Goal: Task Accomplishment & Management: Use online tool/utility

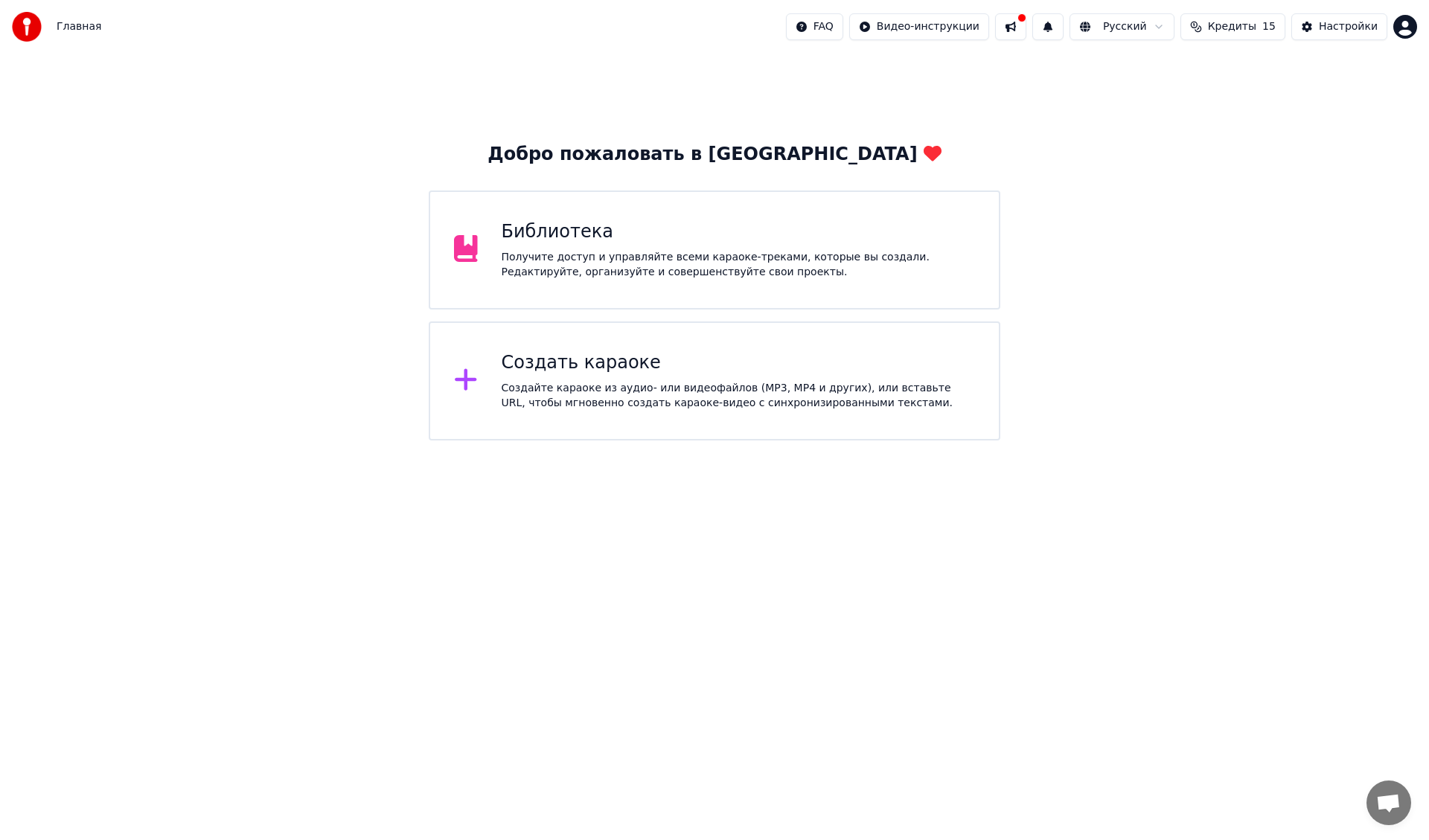
click at [775, 364] on div "Создать караоке" at bounding box center [738, 363] width 474 height 24
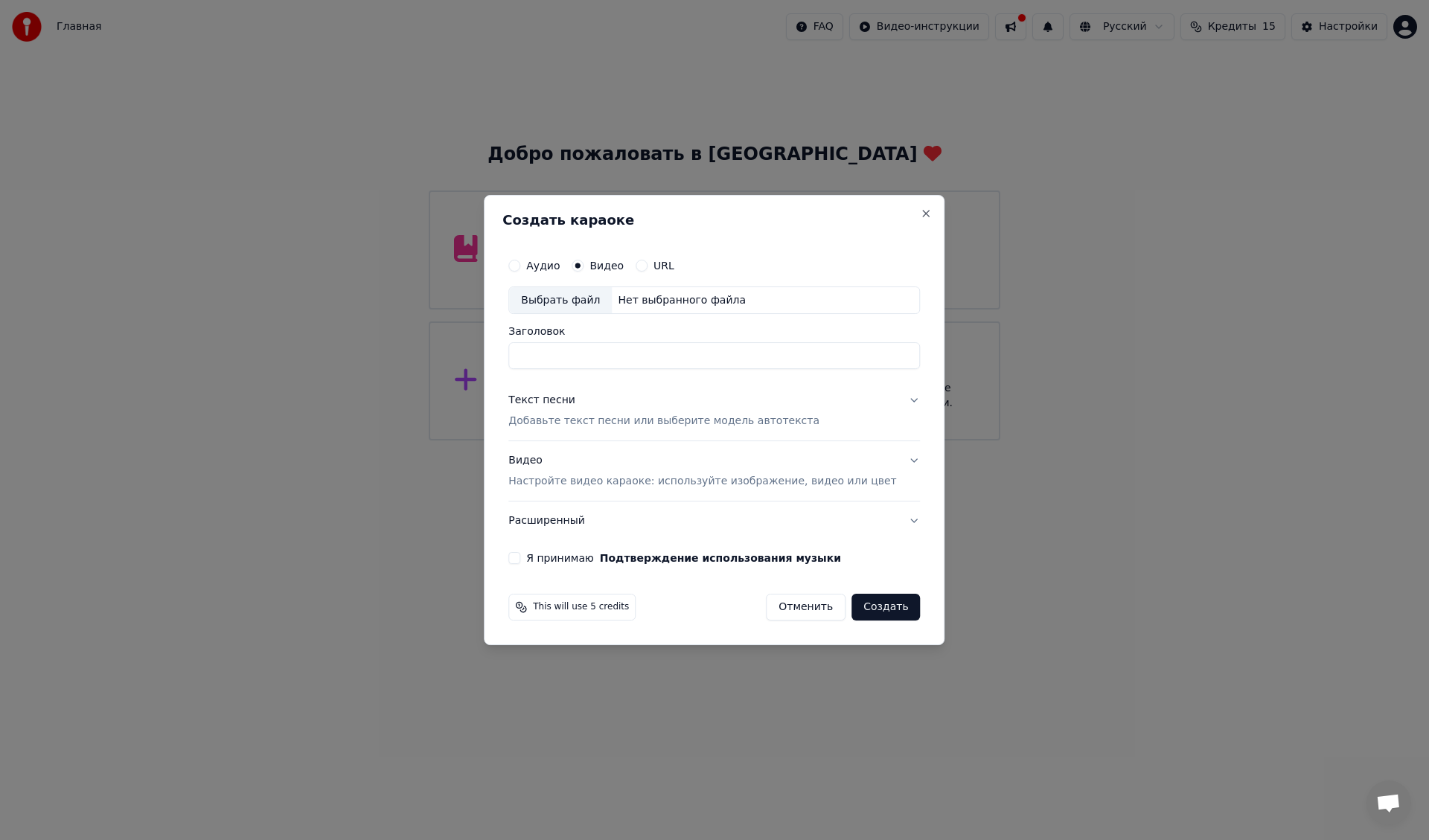
click at [569, 298] on div "Выбрать файл" at bounding box center [561, 300] width 103 height 27
click at [684, 213] on h2 "Создать караоке" at bounding box center [714, 220] width 423 height 13
drag, startPoint x: 600, startPoint y: 355, endPoint x: 478, endPoint y: 354, distance: 122.0
click at [478, 354] on body "Главная FAQ Видео-инструкции Русский Кредиты 15 Настройки Добро пожаловать в Yo…" at bounding box center [714, 220] width 1429 height 441
paste input "**********"
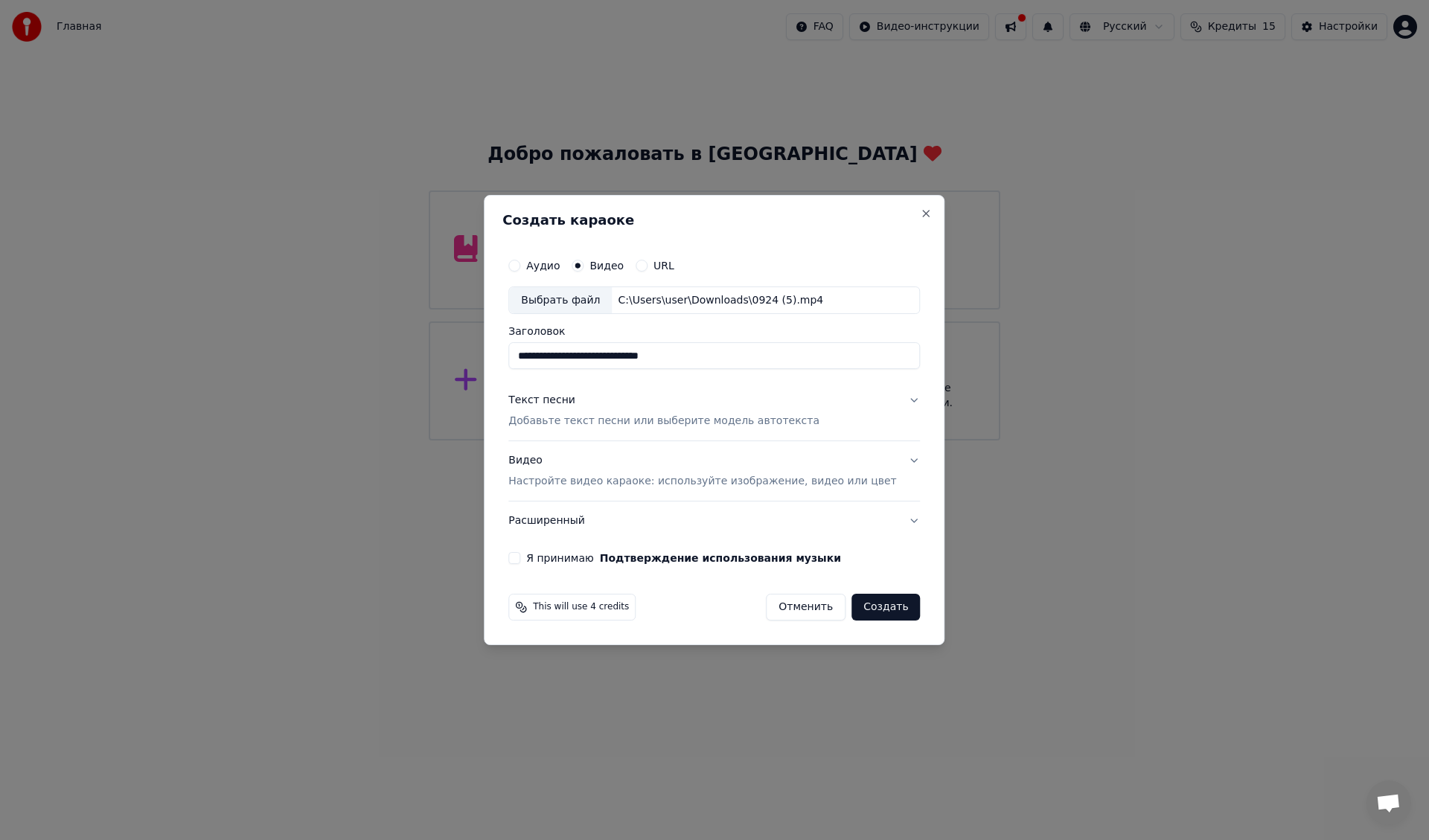
type input "**********"
click at [542, 465] on div "Видео Настройте видео караоке: используйте изображение, видео или цвет" at bounding box center [702, 472] width 388 height 36
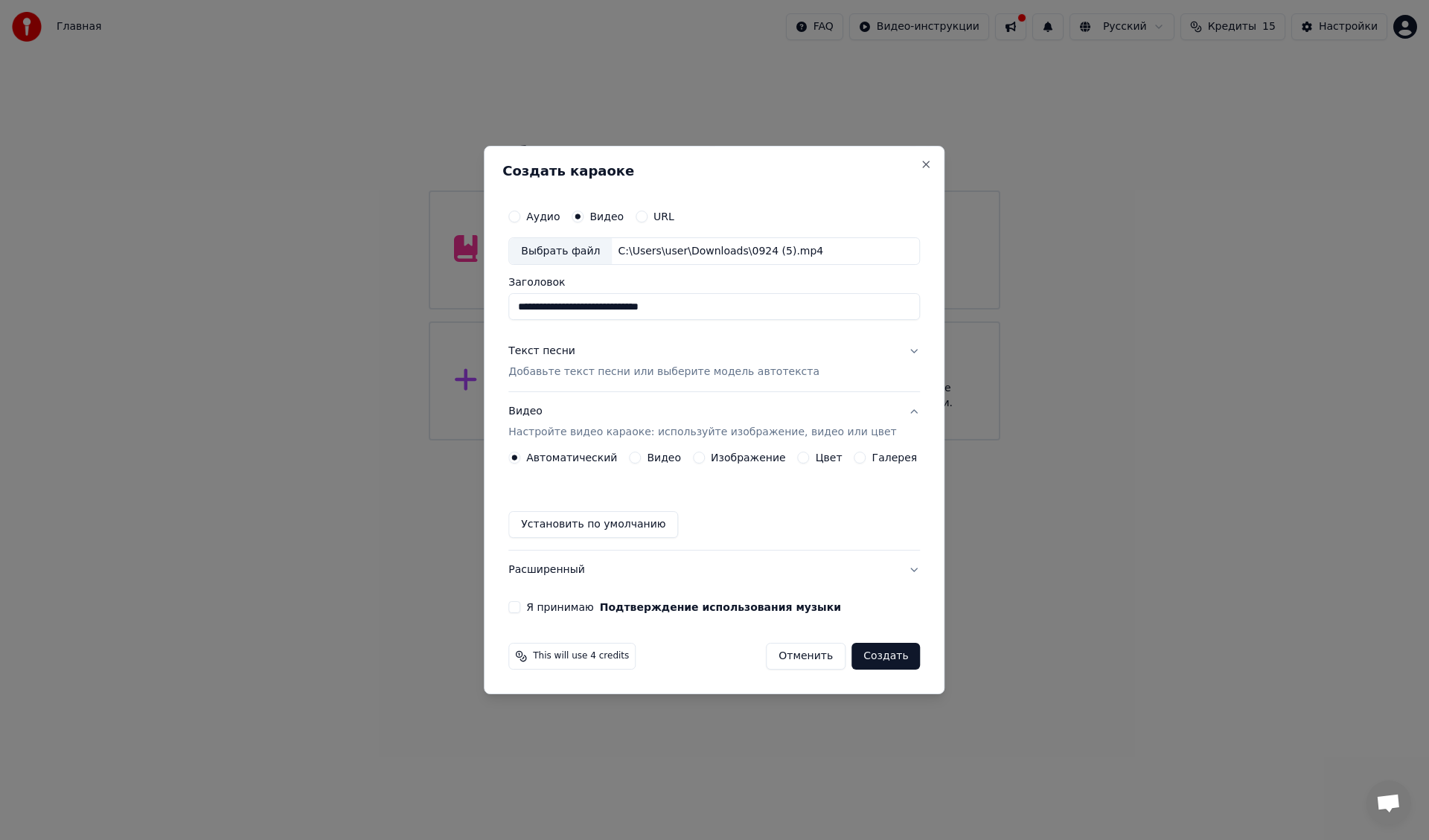
click at [641, 455] on button "Видео" at bounding box center [634, 457] width 12 height 12
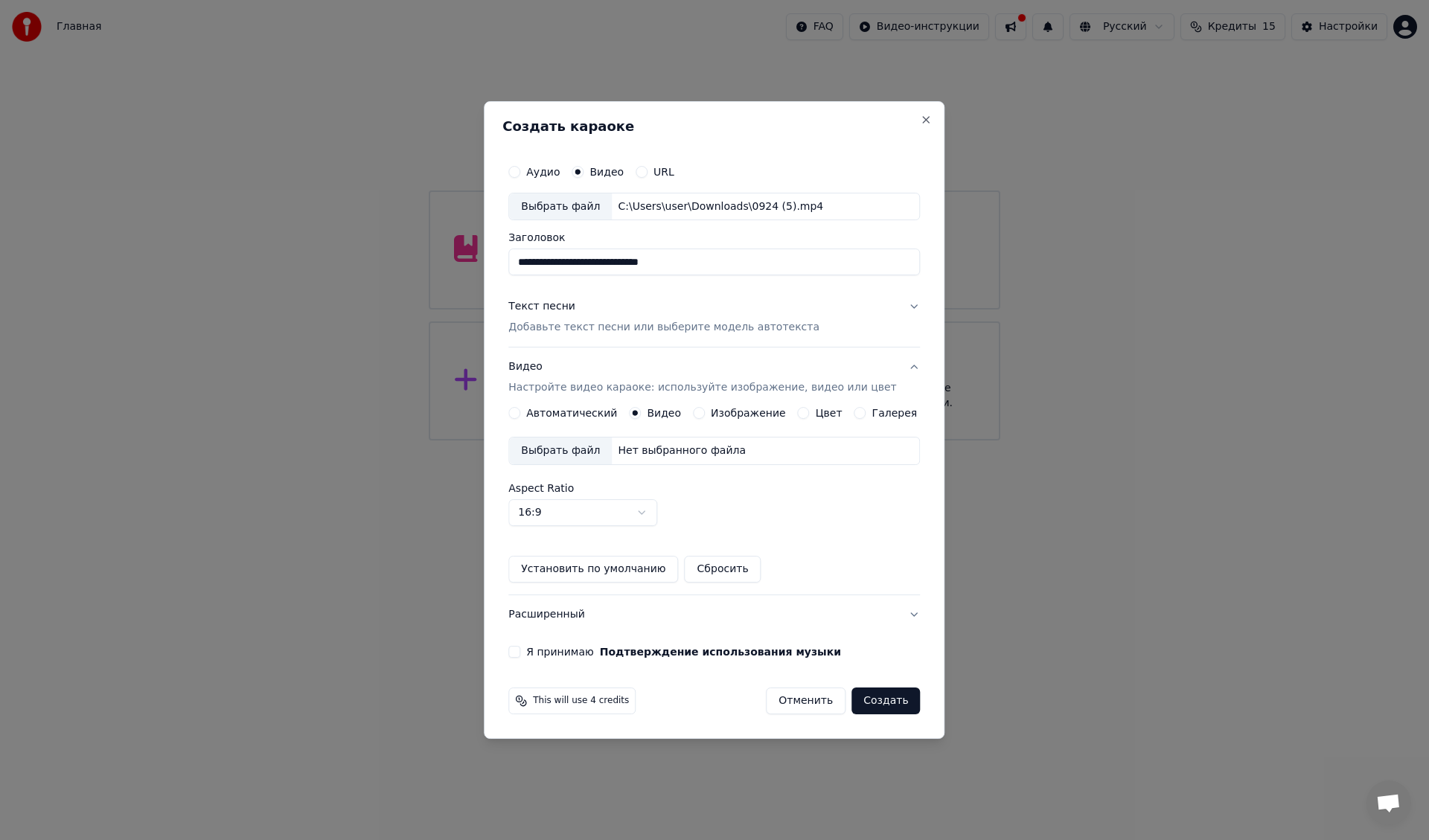
click at [567, 444] on div "Выбрать файл" at bounding box center [561, 451] width 103 height 27
click at [559, 309] on div "Текст песни" at bounding box center [542, 307] width 67 height 15
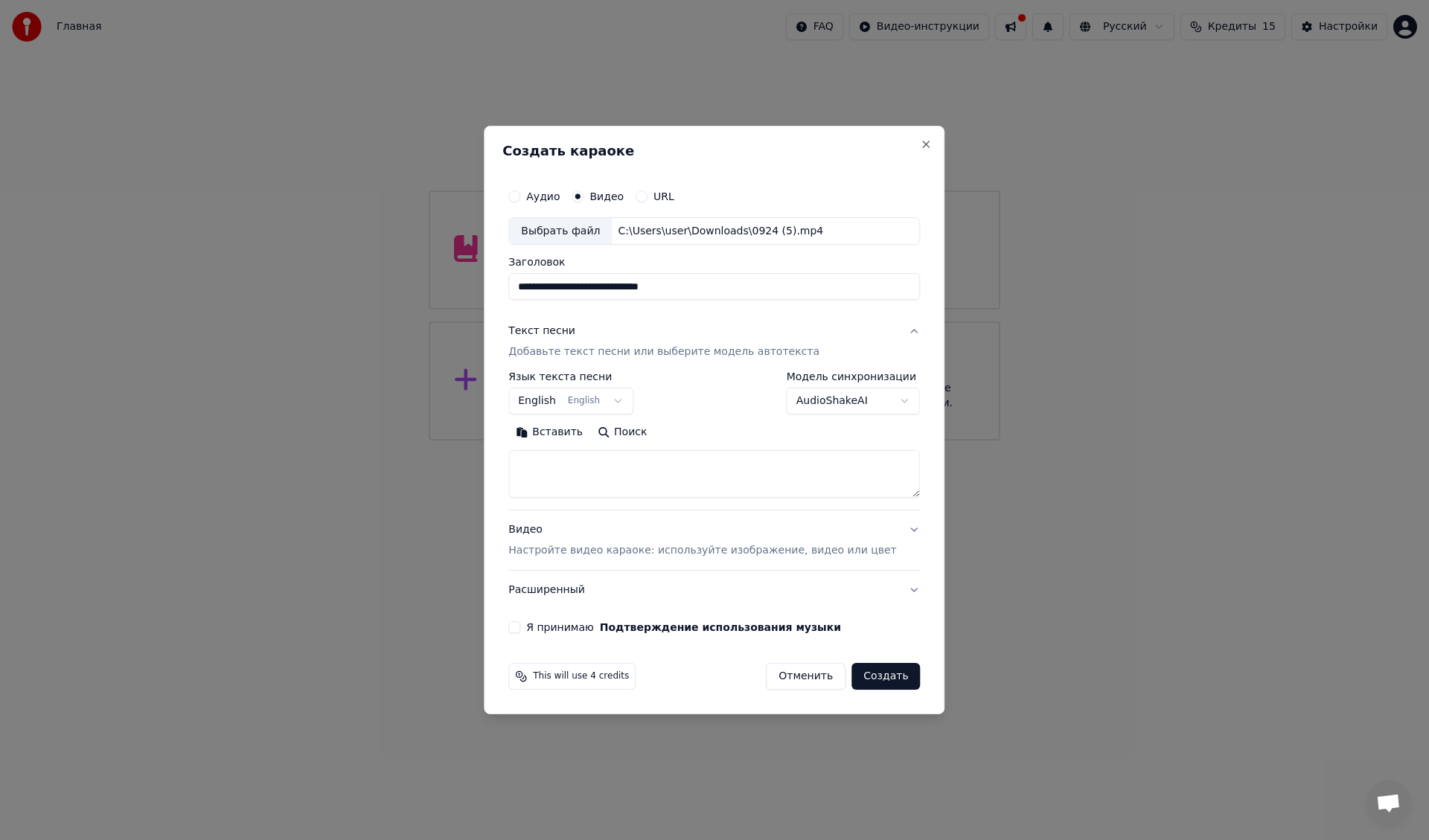
click at [568, 396] on body "**********" at bounding box center [714, 220] width 1429 height 441
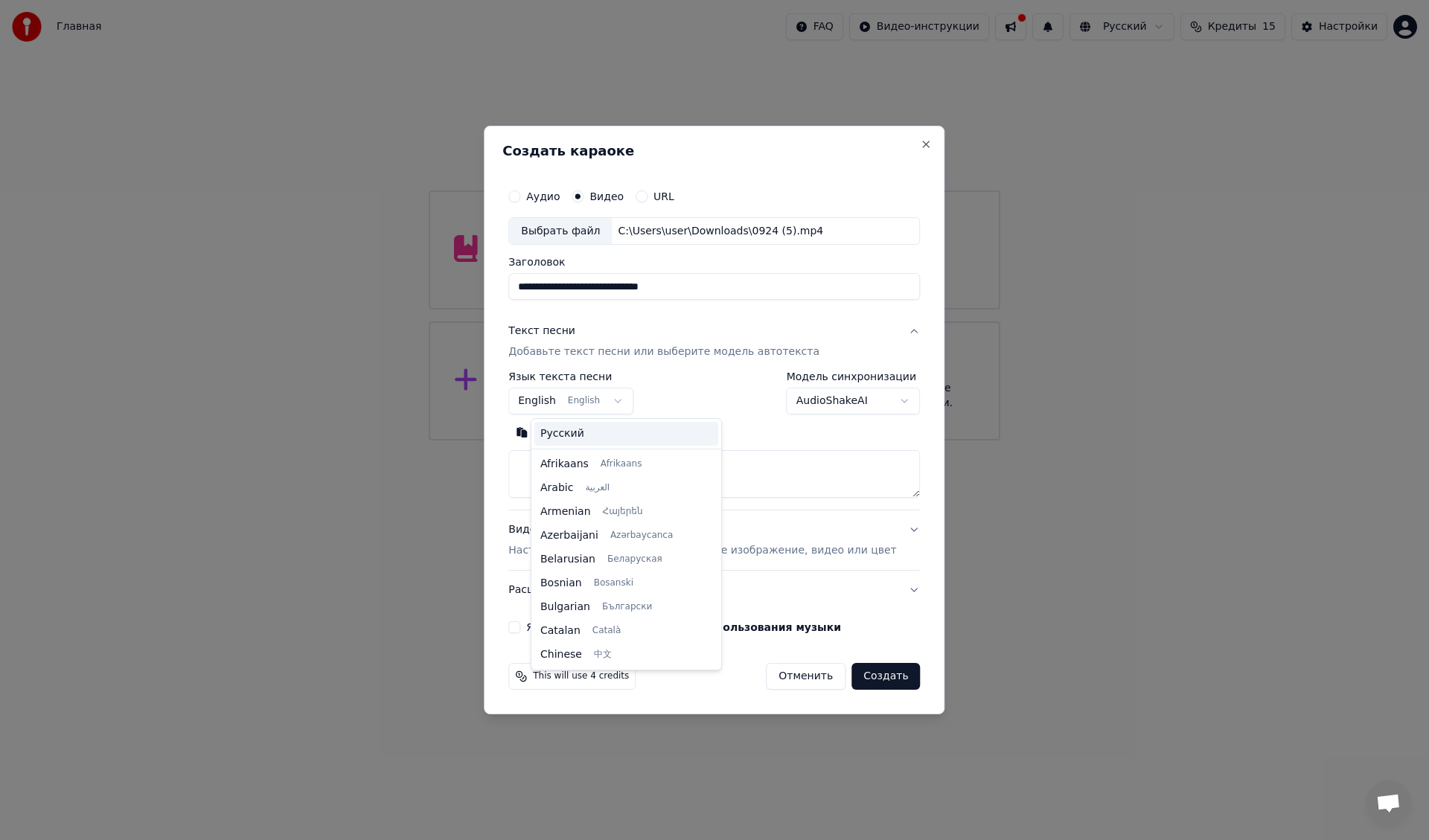
scroll to position [119, 0]
select select "**"
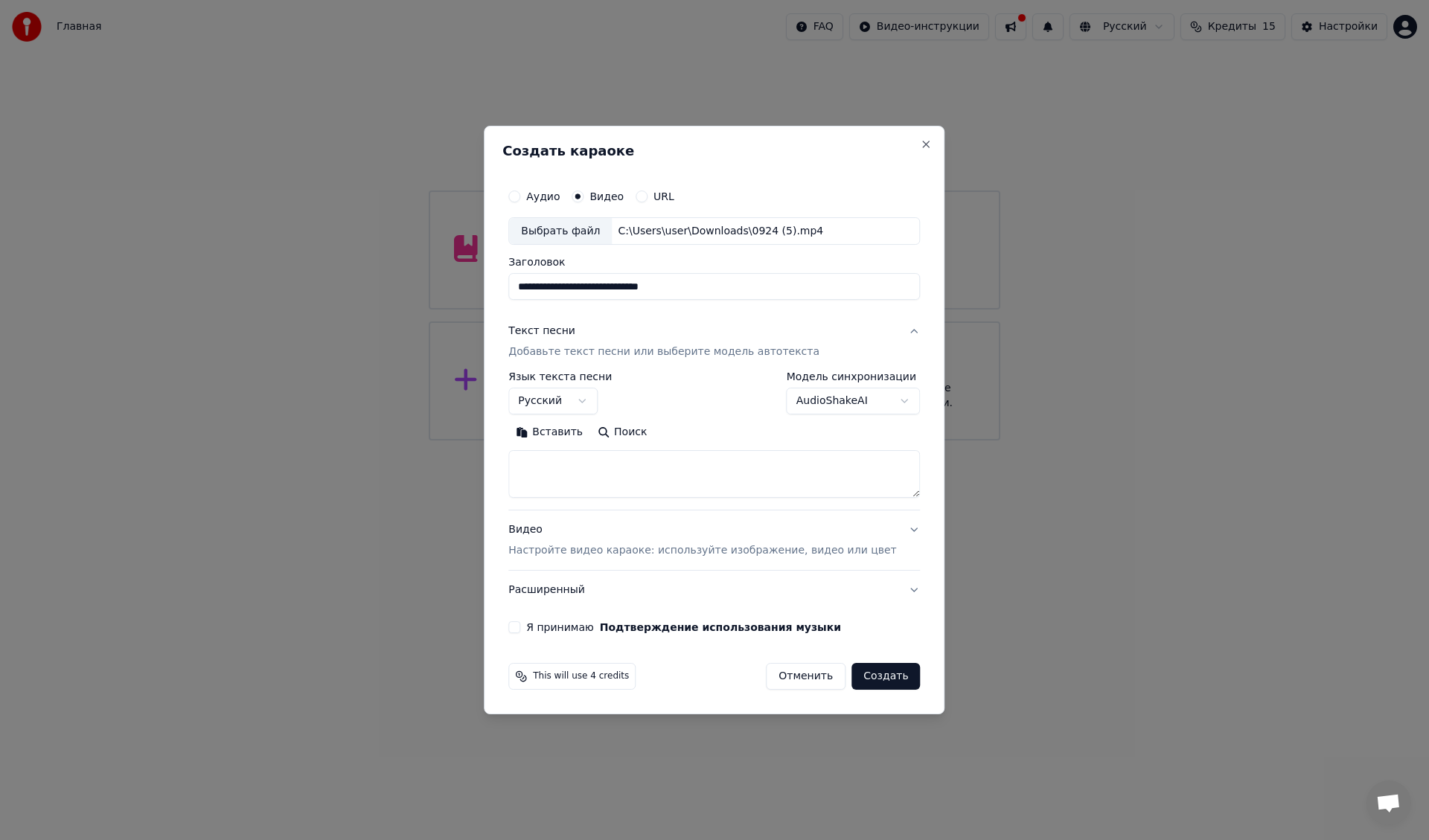
click at [569, 483] on textarea at bounding box center [714, 475] width 412 height 48
click at [629, 470] on textarea at bounding box center [714, 475] width 412 height 48
paste textarea "**********"
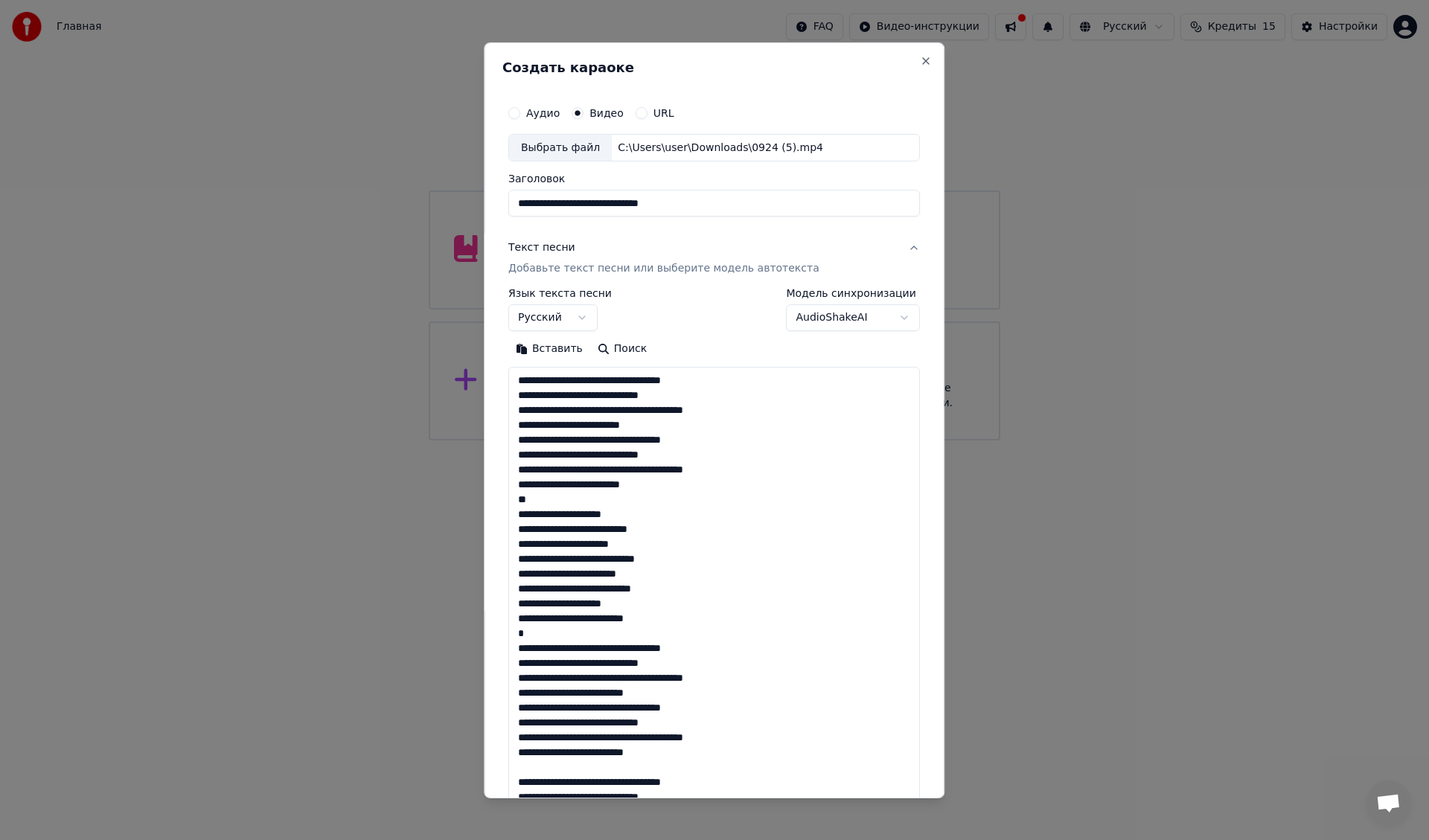
scroll to position [510, 0]
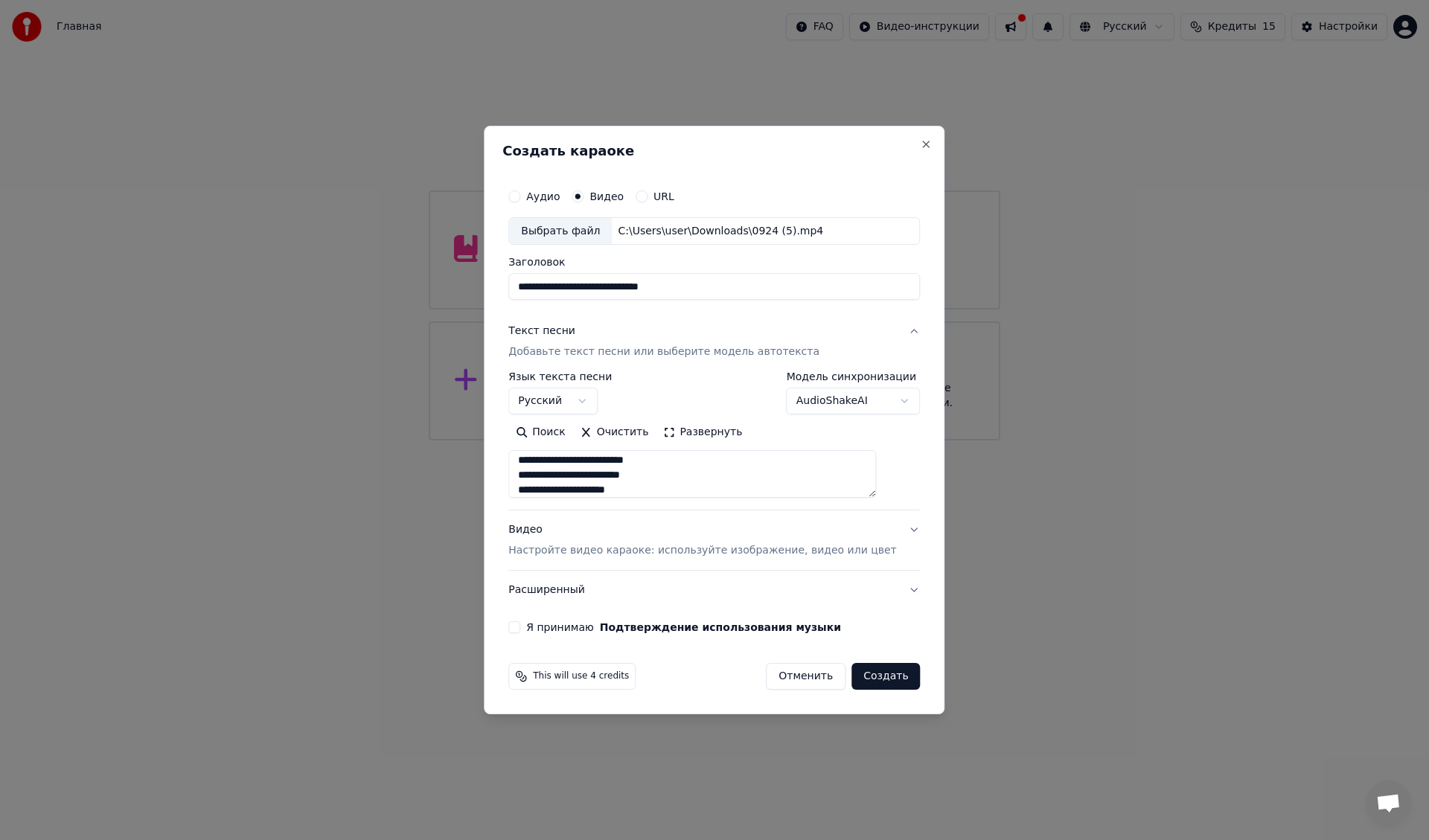
type textarea "**********"
click at [520, 627] on button "Я принимаю Подтверждение использования музыки" at bounding box center [514, 627] width 12 height 12
click at [868, 675] on button "Создать" at bounding box center [886, 676] width 68 height 27
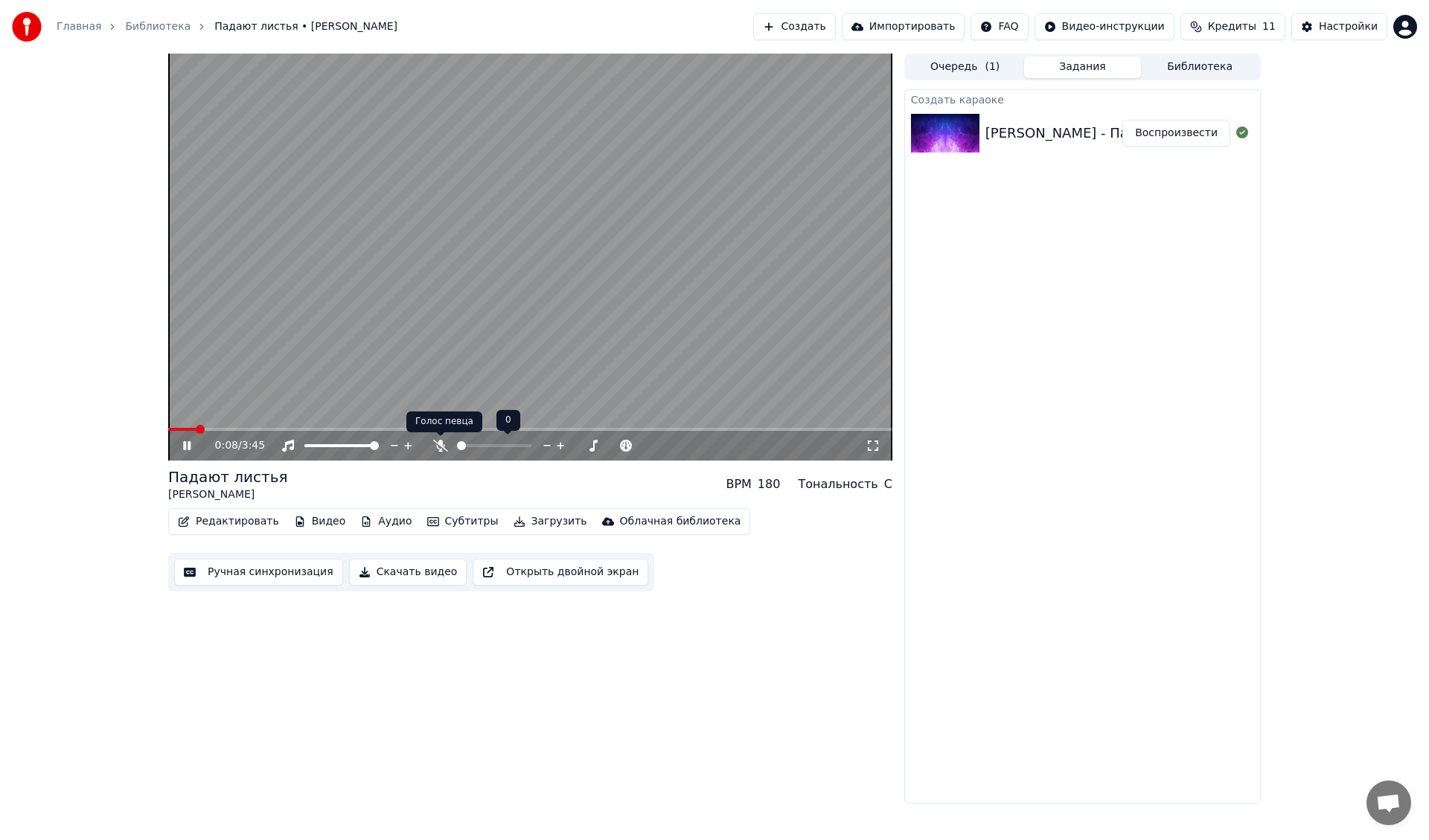
click at [441, 443] on icon at bounding box center [440, 445] width 15 height 12
click at [192, 426] on video at bounding box center [530, 257] width 725 height 407
click at [168, 429] on span at bounding box center [173, 429] width 9 height 9
click at [185, 444] on icon at bounding box center [187, 446] width 9 height 11
click at [493, 428] on span at bounding box center [530, 428] width 725 height 3
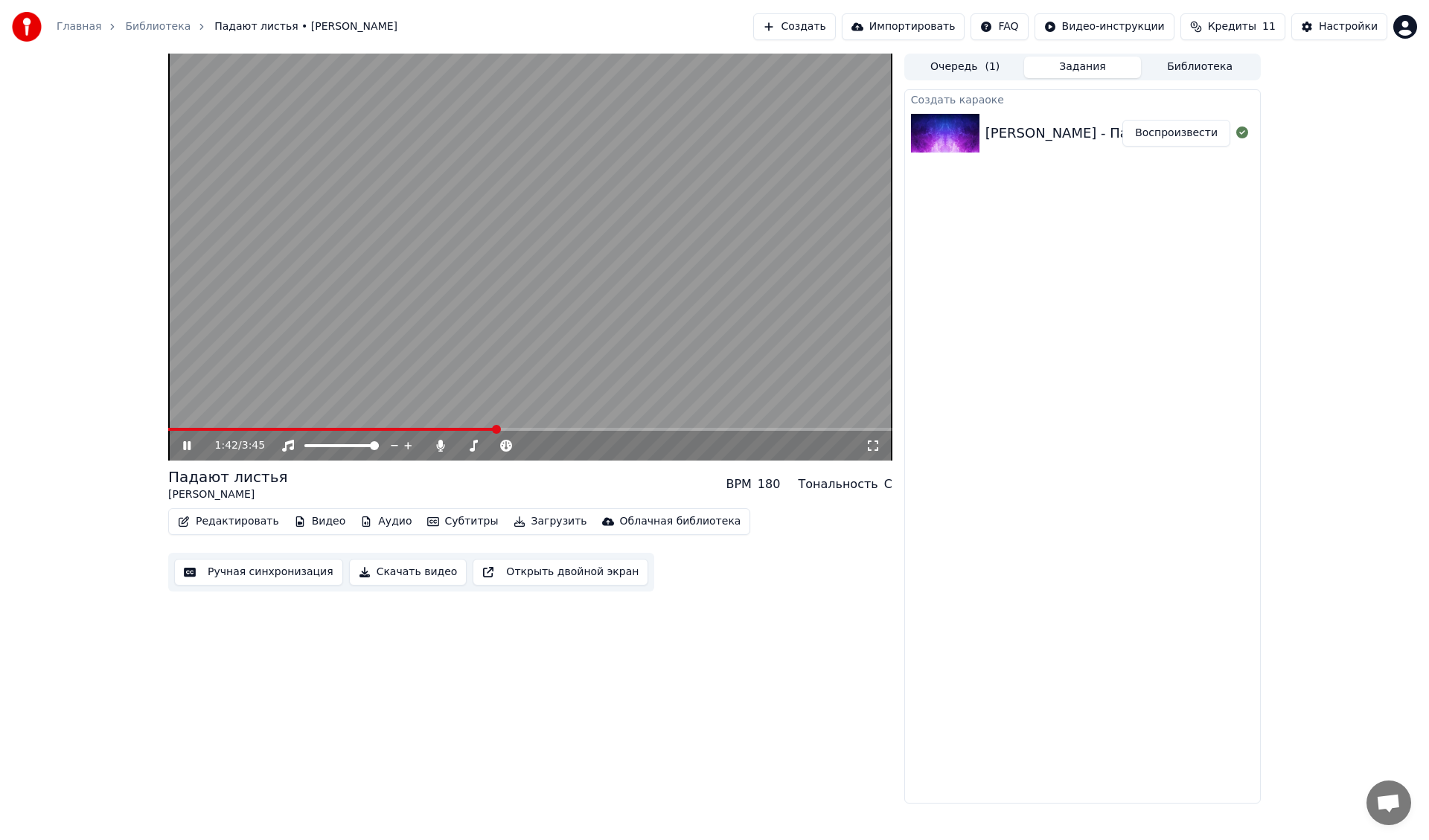
click at [537, 428] on span at bounding box center [530, 428] width 725 height 3
click at [567, 428] on span at bounding box center [530, 428] width 725 height 3
click at [617, 428] on span at bounding box center [530, 428] width 725 height 3
click at [655, 429] on span at bounding box center [530, 428] width 725 height 3
click at [655, 429] on span at bounding box center [655, 429] width 9 height 9
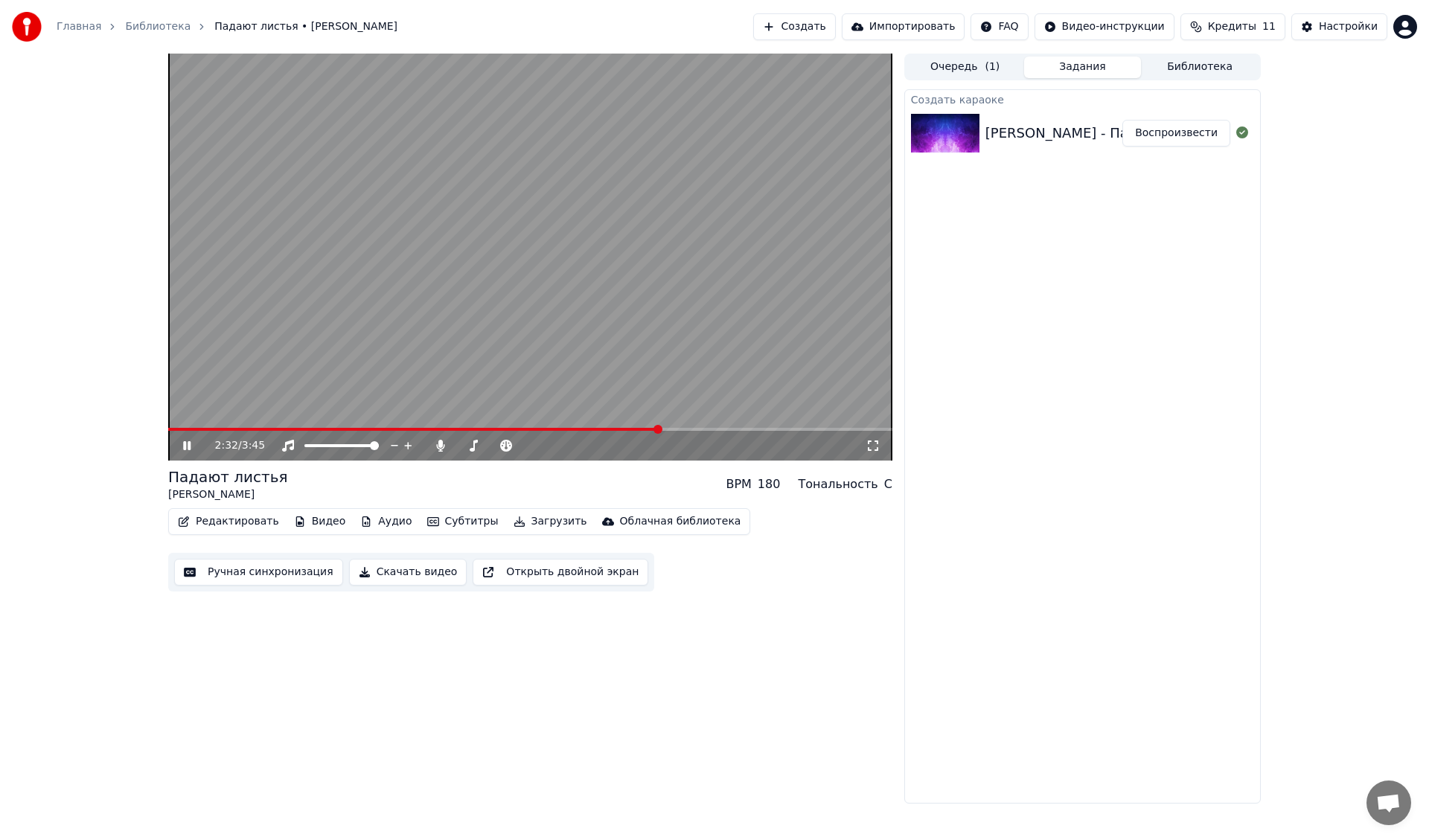
click at [688, 428] on span at bounding box center [530, 428] width 725 height 3
click at [720, 428] on span at bounding box center [530, 428] width 725 height 3
click at [704, 428] on span at bounding box center [437, 428] width 537 height 3
click at [759, 428] on span at bounding box center [530, 428] width 725 height 3
click at [802, 428] on span at bounding box center [530, 428] width 725 height 3
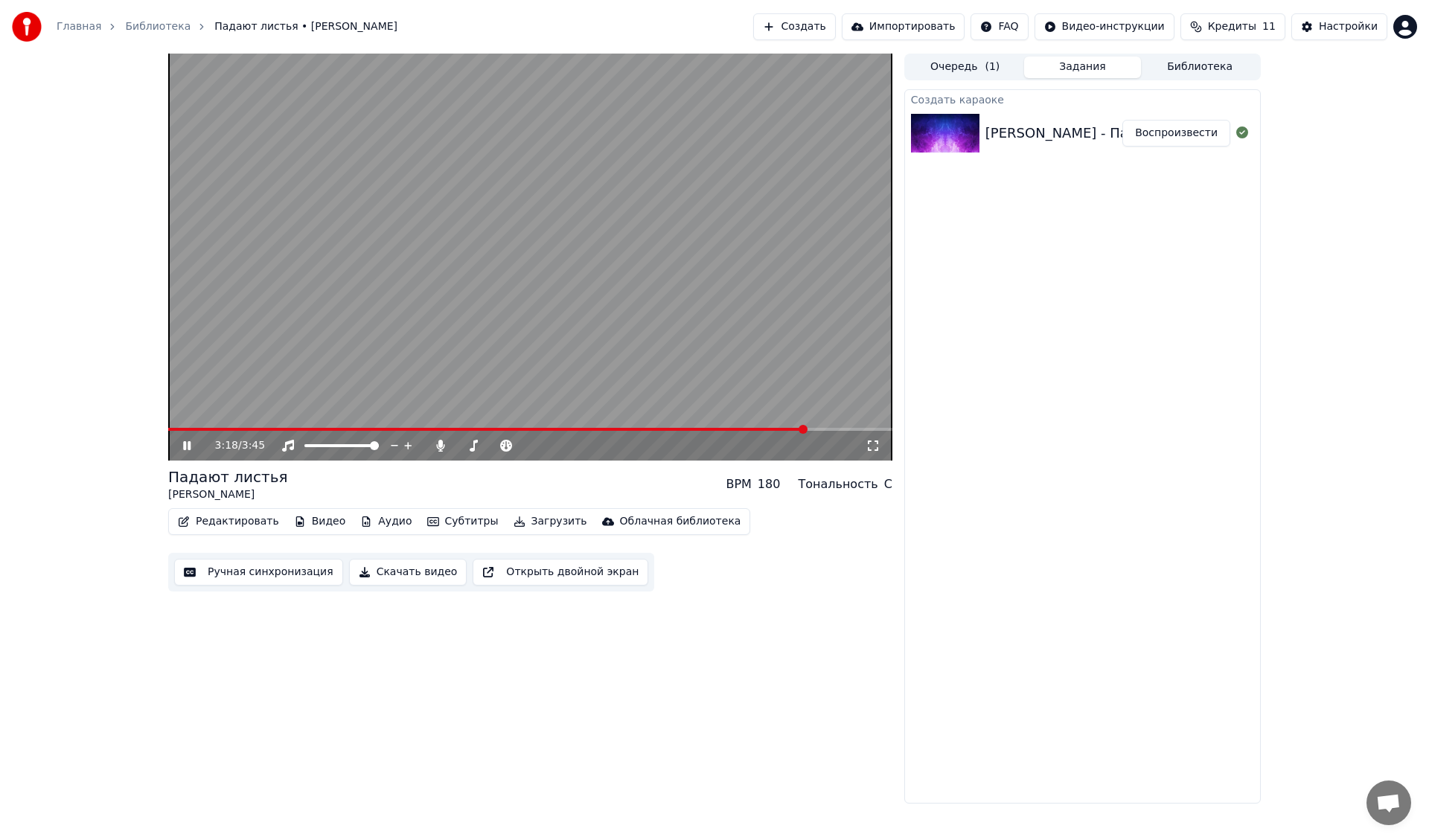
click at [831, 428] on span at bounding box center [530, 428] width 725 height 3
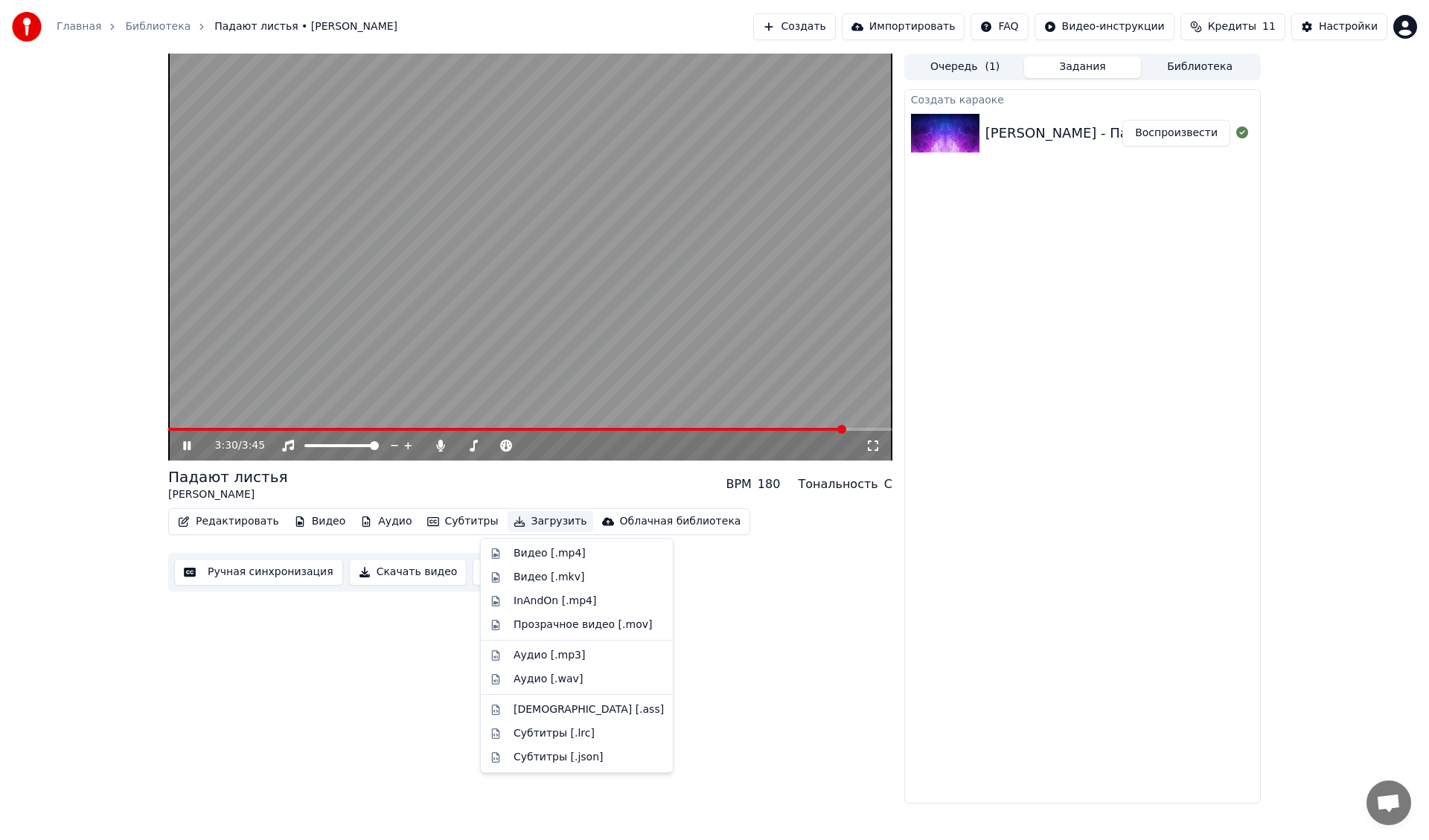
click at [530, 519] on button "Загрузить" at bounding box center [550, 521] width 85 height 20
click at [519, 556] on div "Видео [.mp4]" at bounding box center [550, 554] width 72 height 15
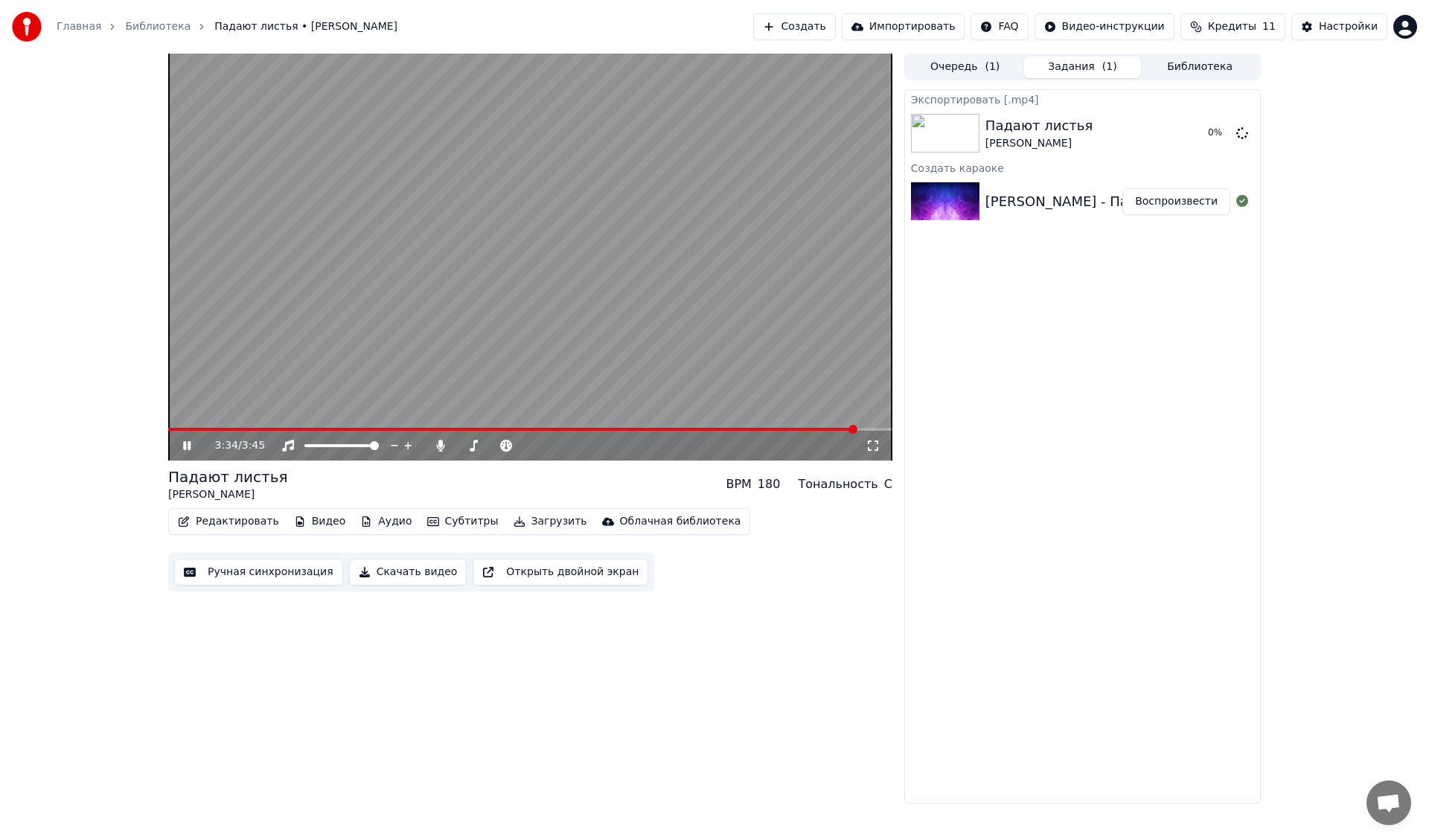
click at [567, 233] on video at bounding box center [530, 257] width 725 height 407
click at [834, 25] on button "Создать" at bounding box center [794, 27] width 82 height 27
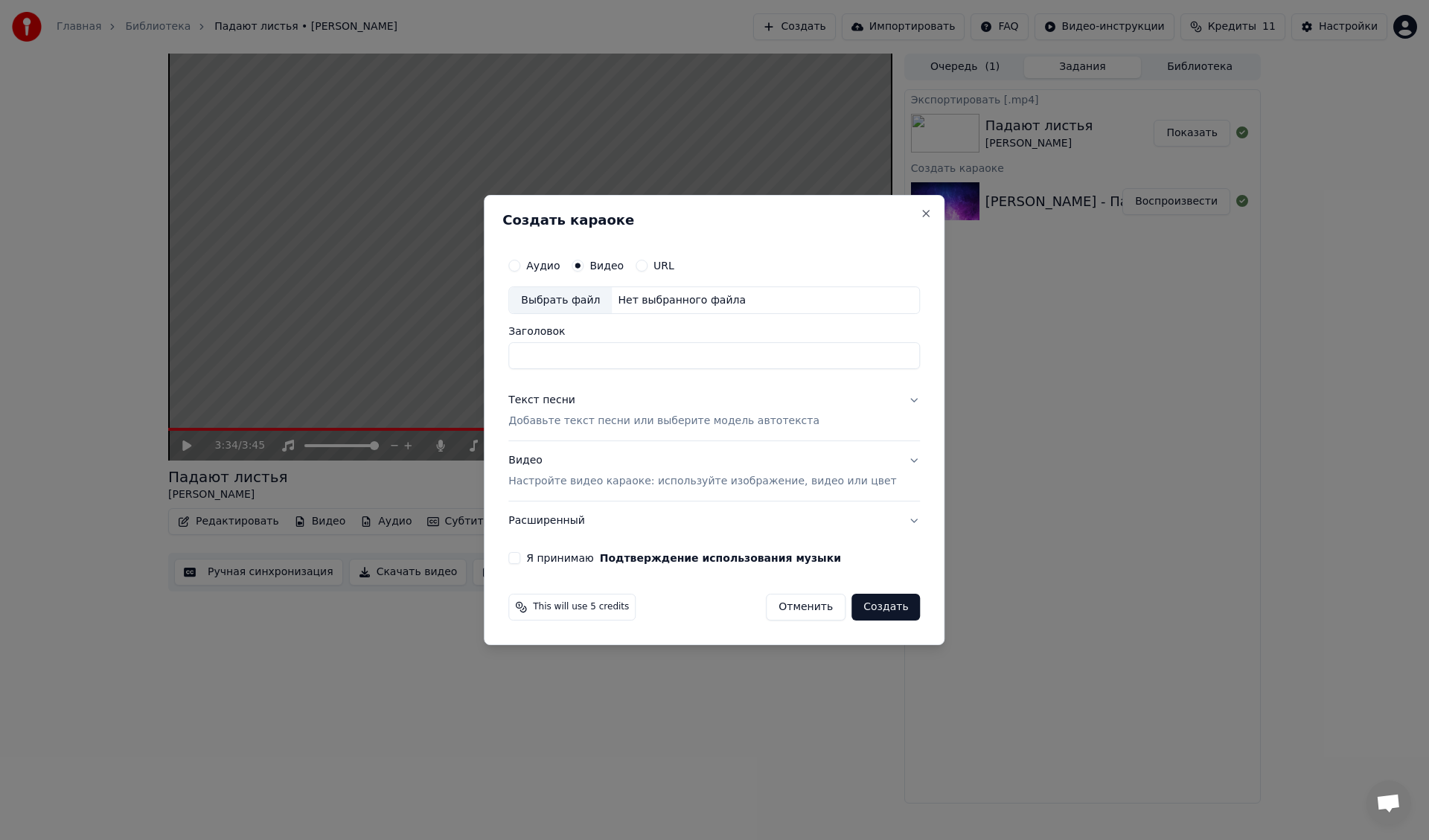
click at [597, 300] on div "Выбрать файл" at bounding box center [561, 300] width 103 height 27
type input "**********"
drag, startPoint x: 688, startPoint y: 359, endPoint x: 469, endPoint y: 354, distance: 219.1
click at [469, 354] on body "Главная Библиотека Падают листья • [PERSON_NAME] Создать Импортировать FAQ Виде…" at bounding box center [714, 420] width 1429 height 840
click at [533, 460] on div "Видео Настройте видео караоке: используйте изображение, видео или цвет" at bounding box center [702, 472] width 388 height 36
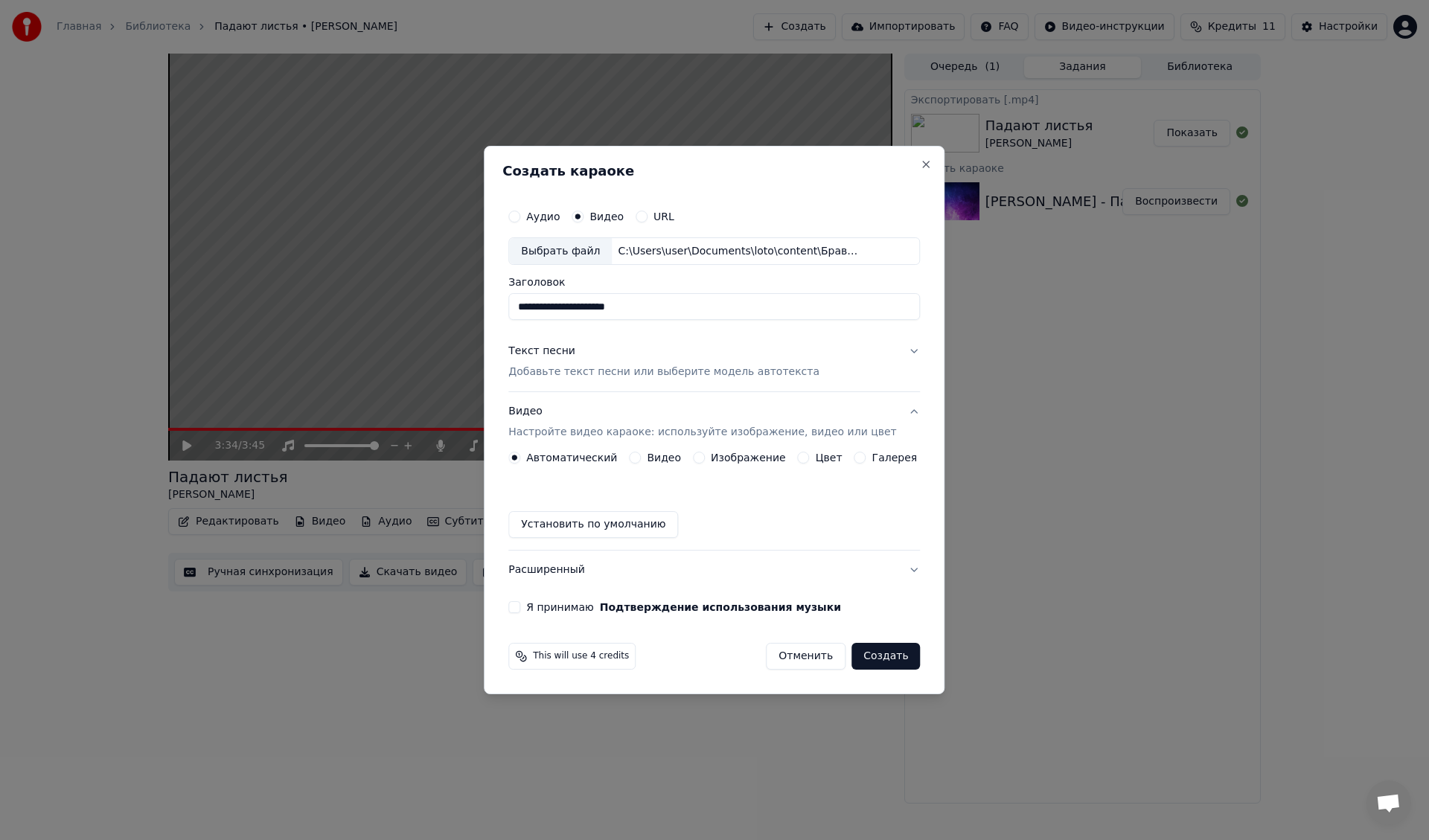
click at [648, 460] on div "Видео" at bounding box center [654, 457] width 52 height 12
click at [641, 458] on button "Видео" at bounding box center [634, 457] width 12 height 12
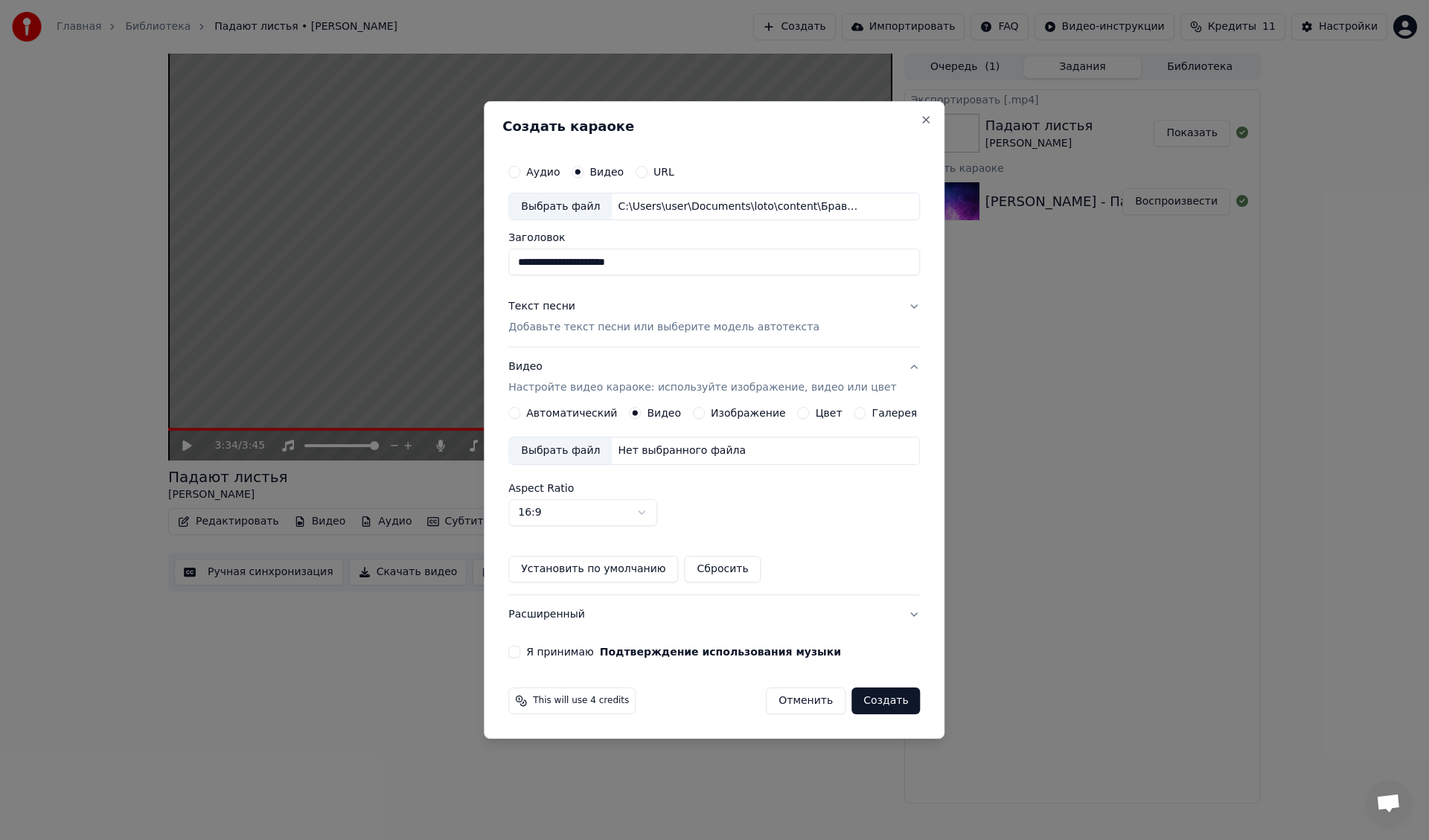
click at [574, 451] on div "Выбрать файл" at bounding box center [561, 451] width 103 height 27
click at [558, 311] on div "Текст песни" at bounding box center [542, 307] width 67 height 15
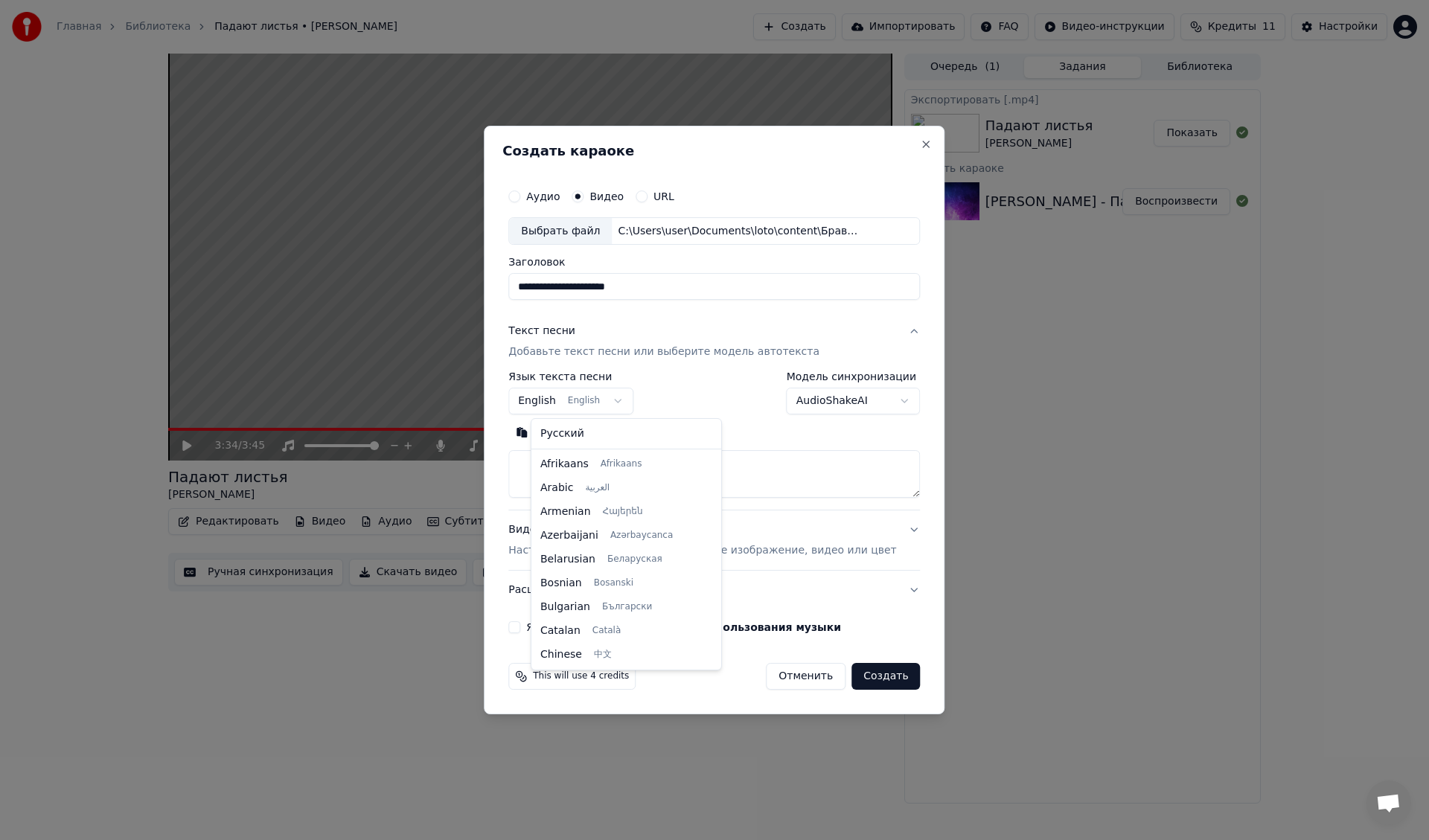
click at [556, 400] on body "Главная Библиотека Падают листья • [PERSON_NAME] Создать Импортировать FAQ Виде…" at bounding box center [714, 420] width 1429 height 840
select select "**"
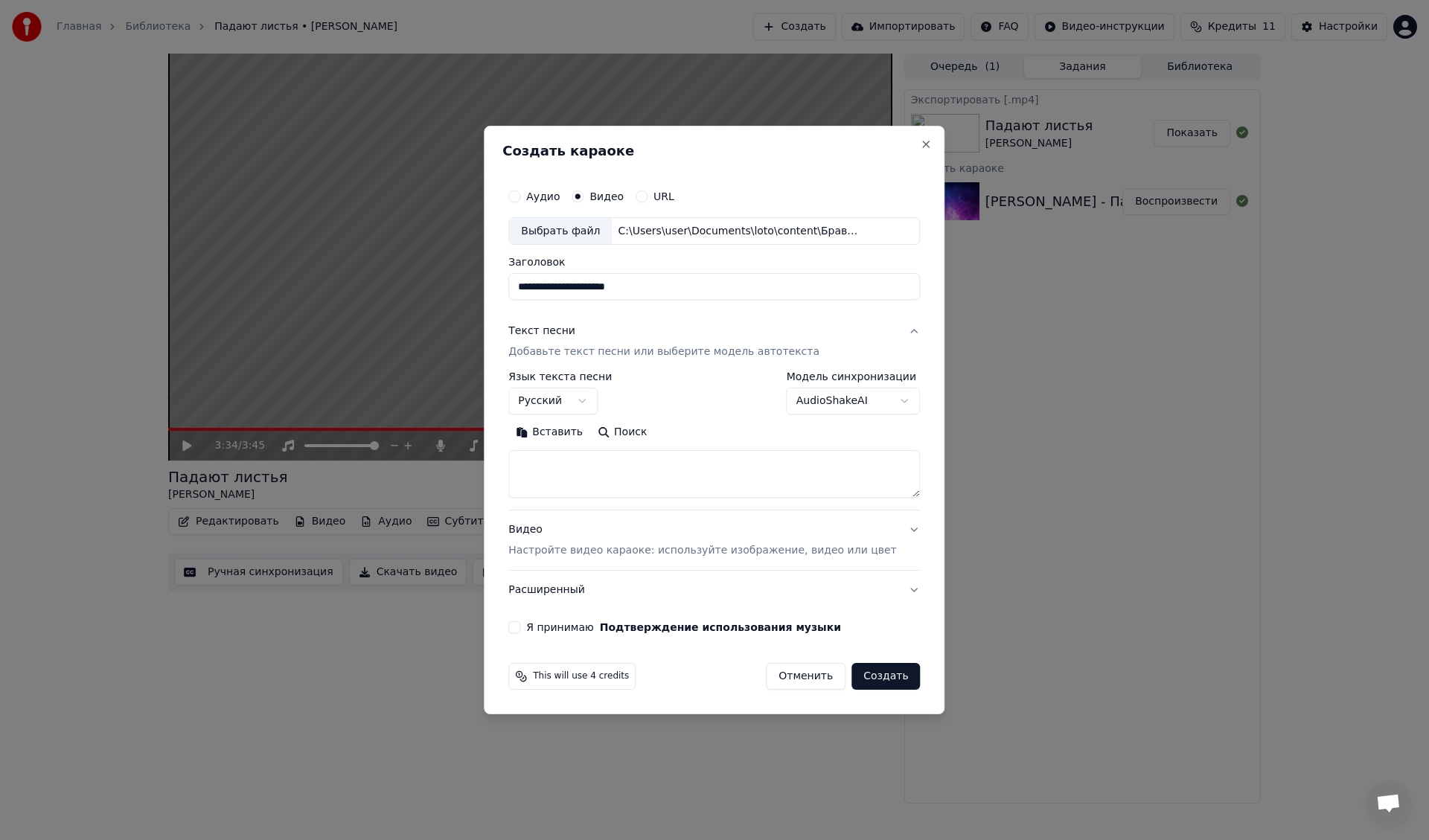
click at [569, 464] on textarea at bounding box center [714, 475] width 412 height 48
click at [566, 478] on textarea at bounding box center [714, 475] width 412 height 48
paste textarea "**********"
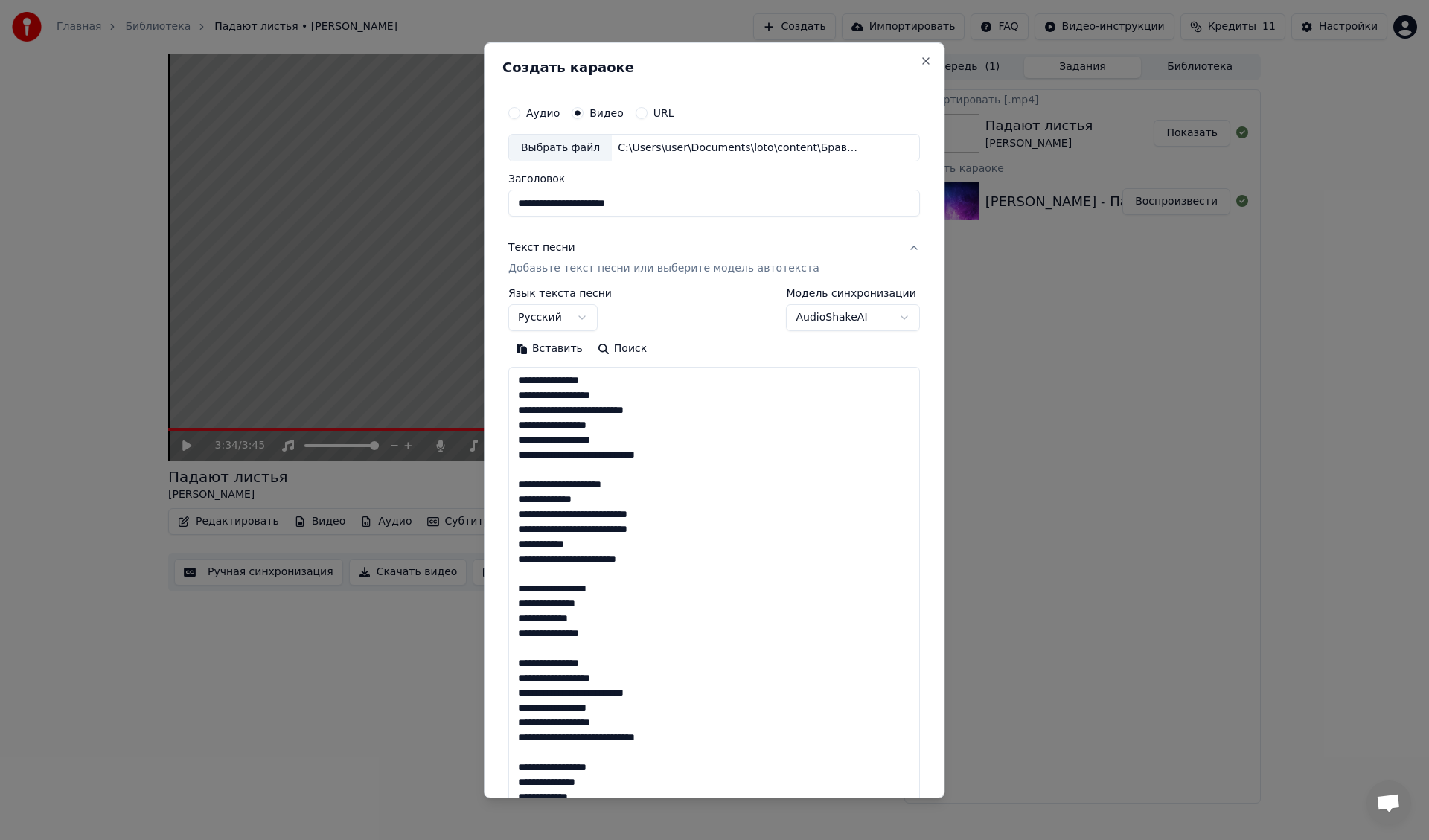
scroll to position [524, 0]
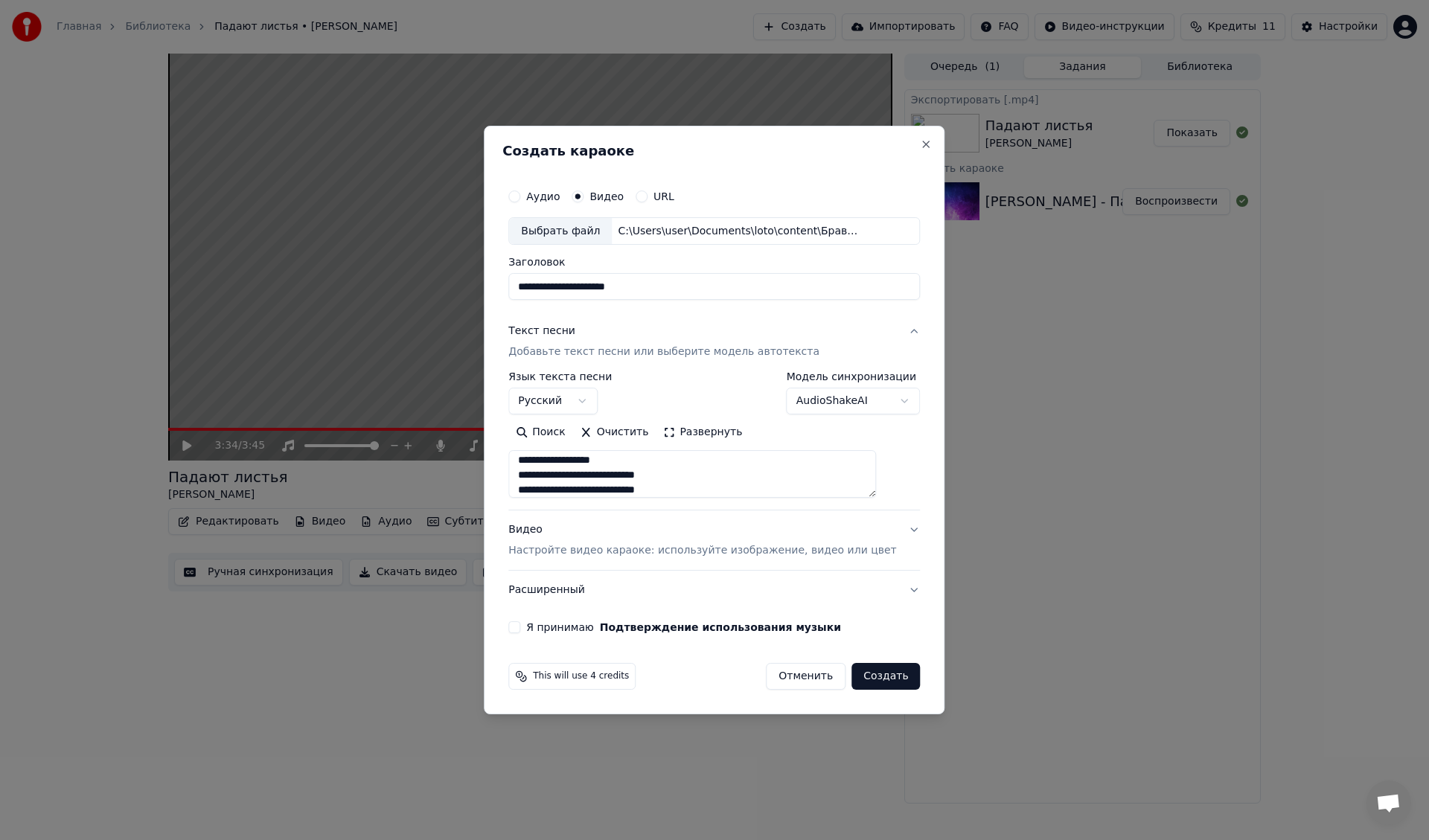
type textarea "**********"
click at [520, 628] on button "Я принимаю Подтверждение использования музыки" at bounding box center [514, 627] width 12 height 12
click at [870, 672] on button "Создать" at bounding box center [886, 676] width 68 height 27
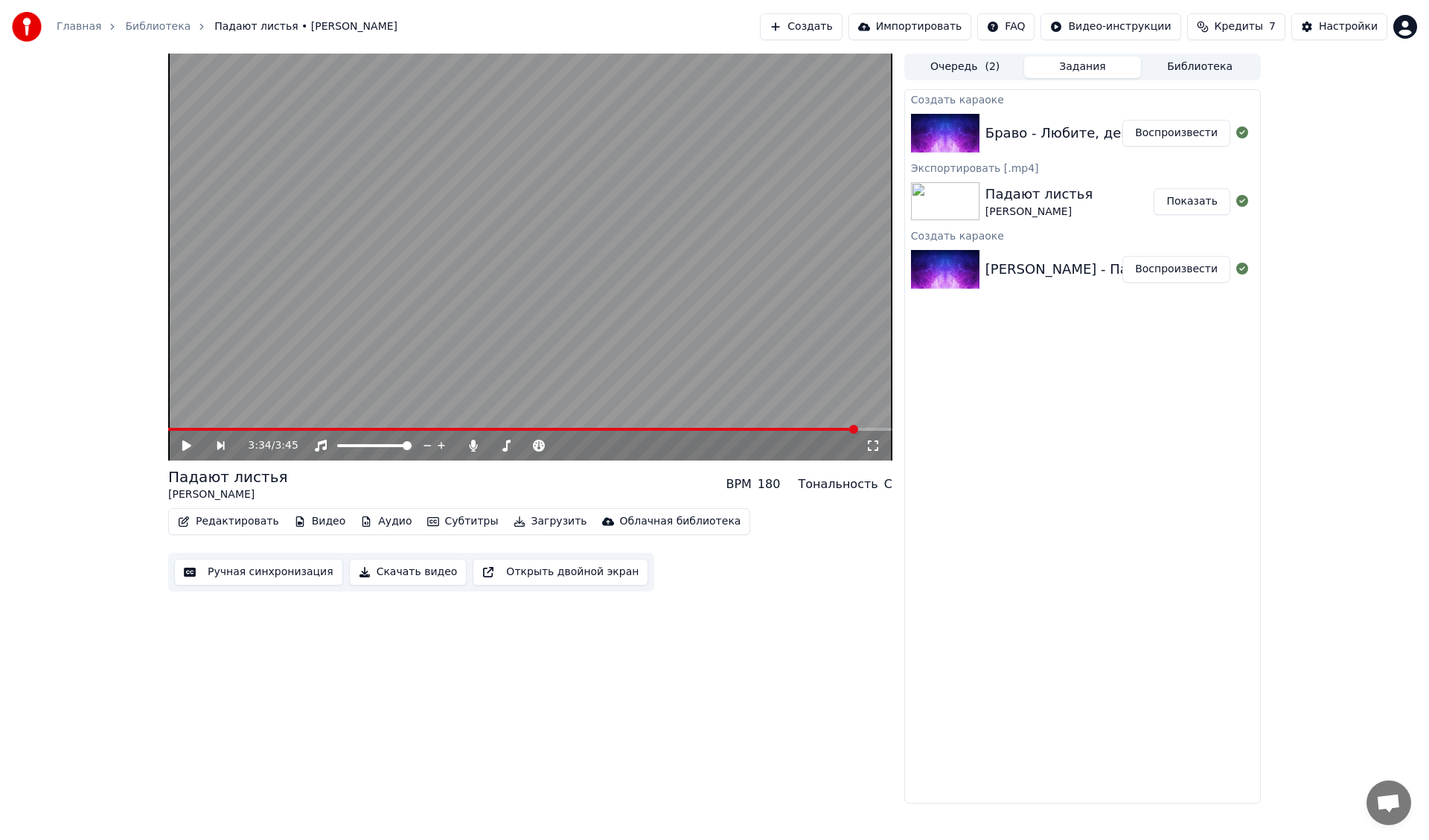
click at [1172, 133] on button "Воспроизвести" at bounding box center [1176, 133] width 108 height 27
click at [359, 426] on video at bounding box center [530, 257] width 725 height 407
click at [359, 430] on span at bounding box center [530, 428] width 725 height 3
click at [487, 309] on video at bounding box center [530, 257] width 725 height 407
click at [496, 430] on span at bounding box center [530, 428] width 725 height 3
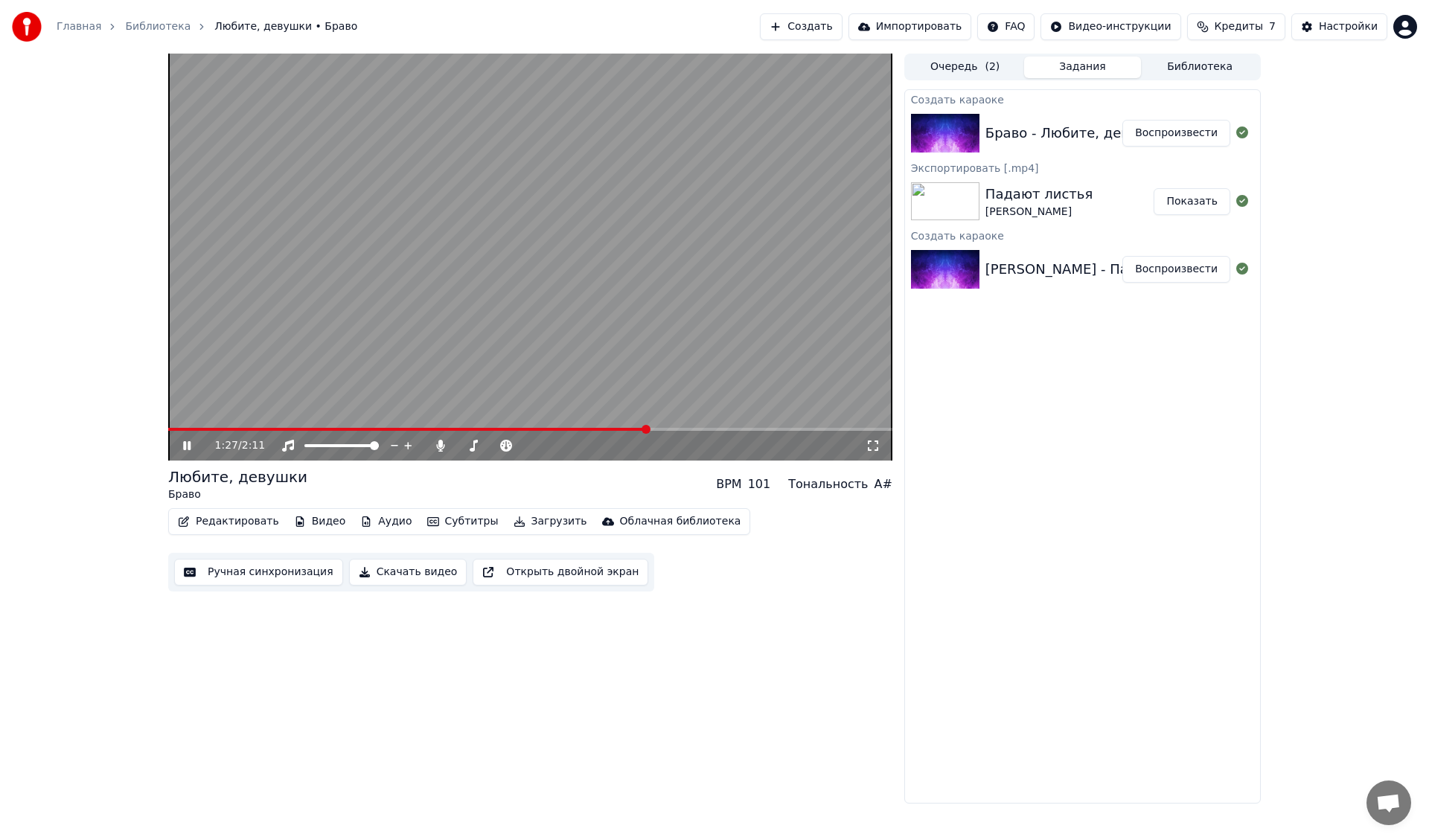
click at [646, 428] on span at bounding box center [530, 428] width 725 height 3
click at [751, 428] on span at bounding box center [530, 428] width 725 height 3
click at [814, 428] on span at bounding box center [530, 428] width 725 height 3
click at [851, 429] on span at bounding box center [530, 428] width 725 height 3
click at [551, 298] on video at bounding box center [530, 257] width 725 height 407
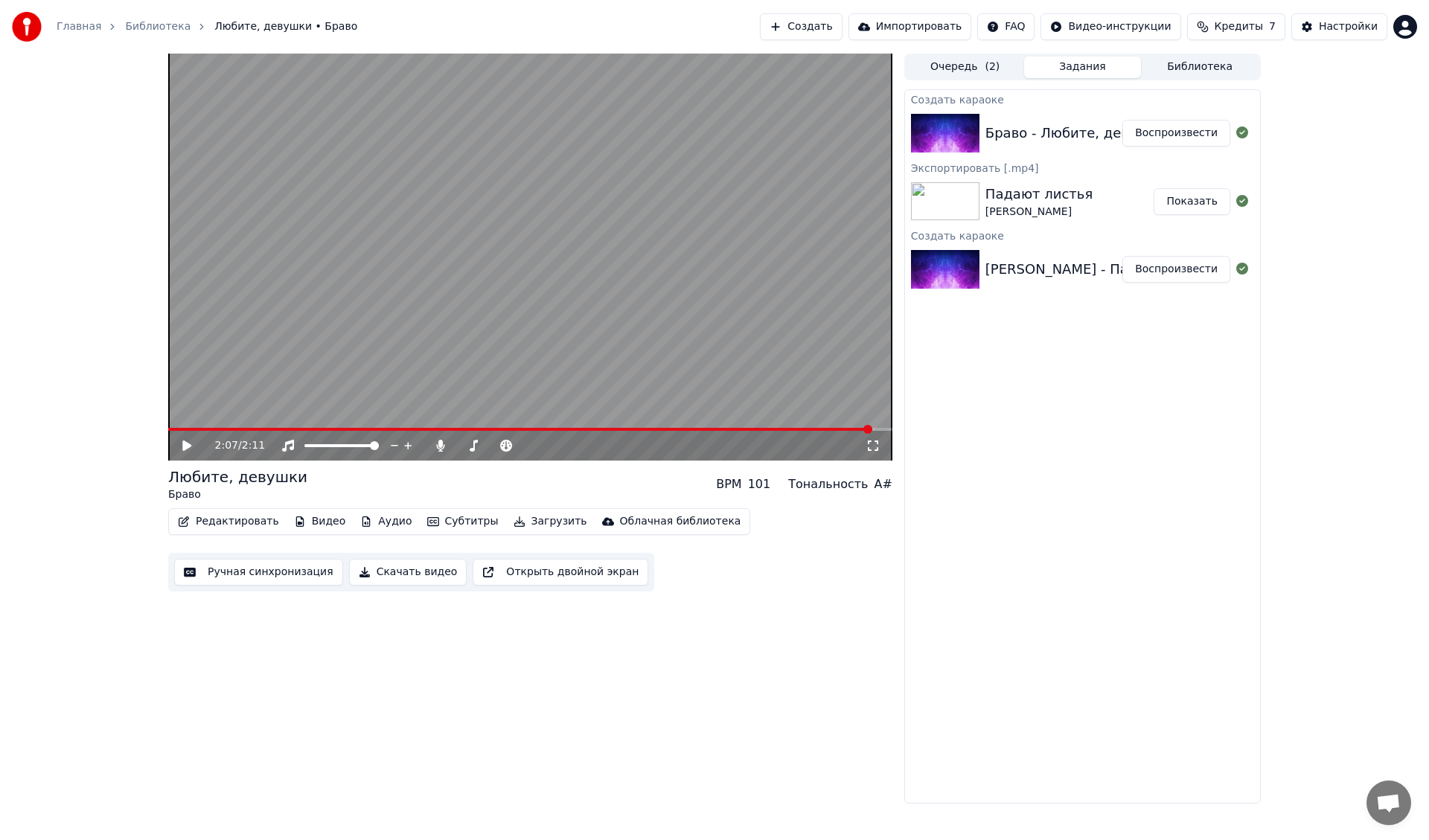
click at [531, 519] on button "Загрузить" at bounding box center [550, 521] width 85 height 20
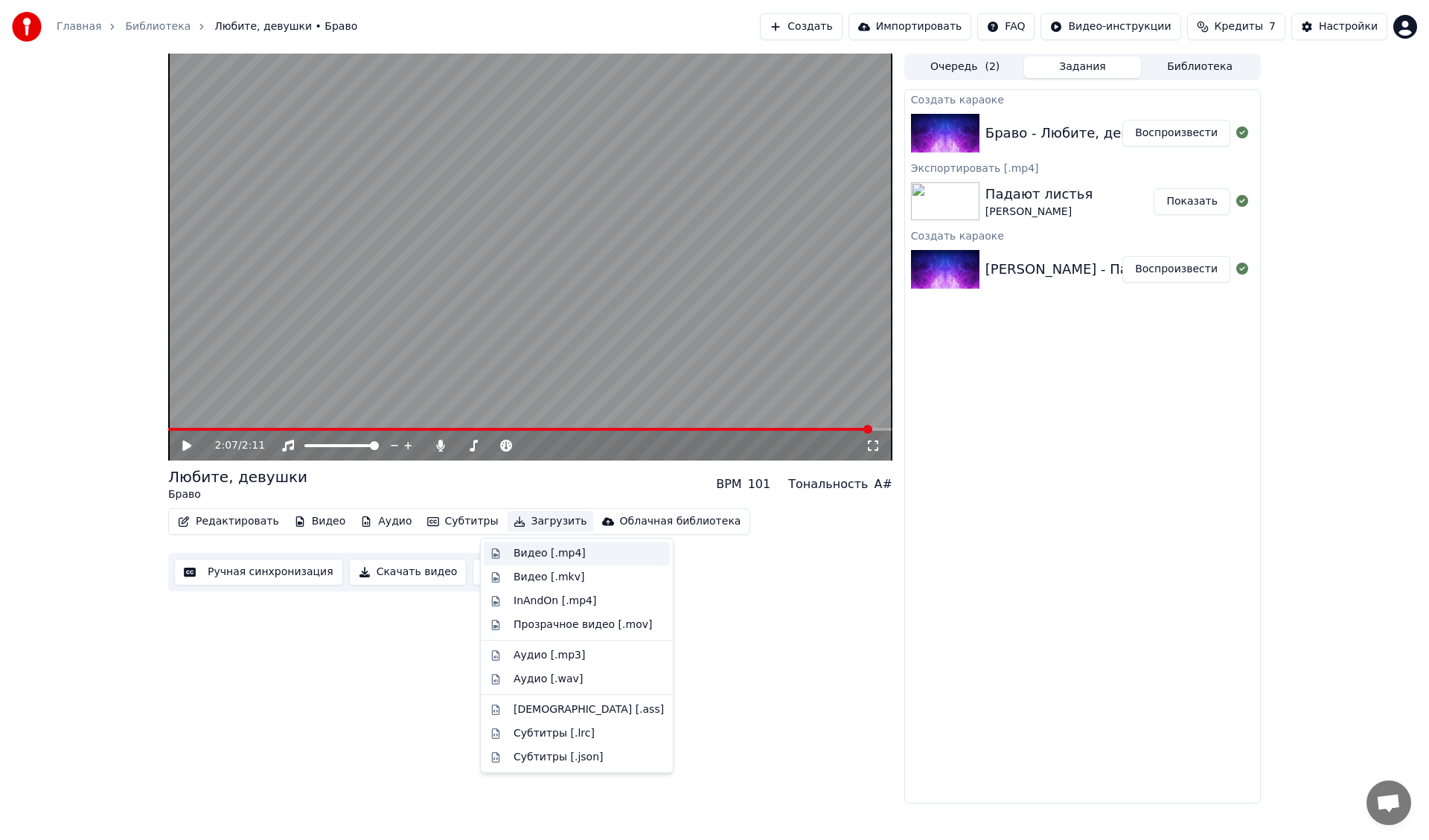
click at [519, 554] on div "Видео [.mp4]" at bounding box center [550, 554] width 72 height 15
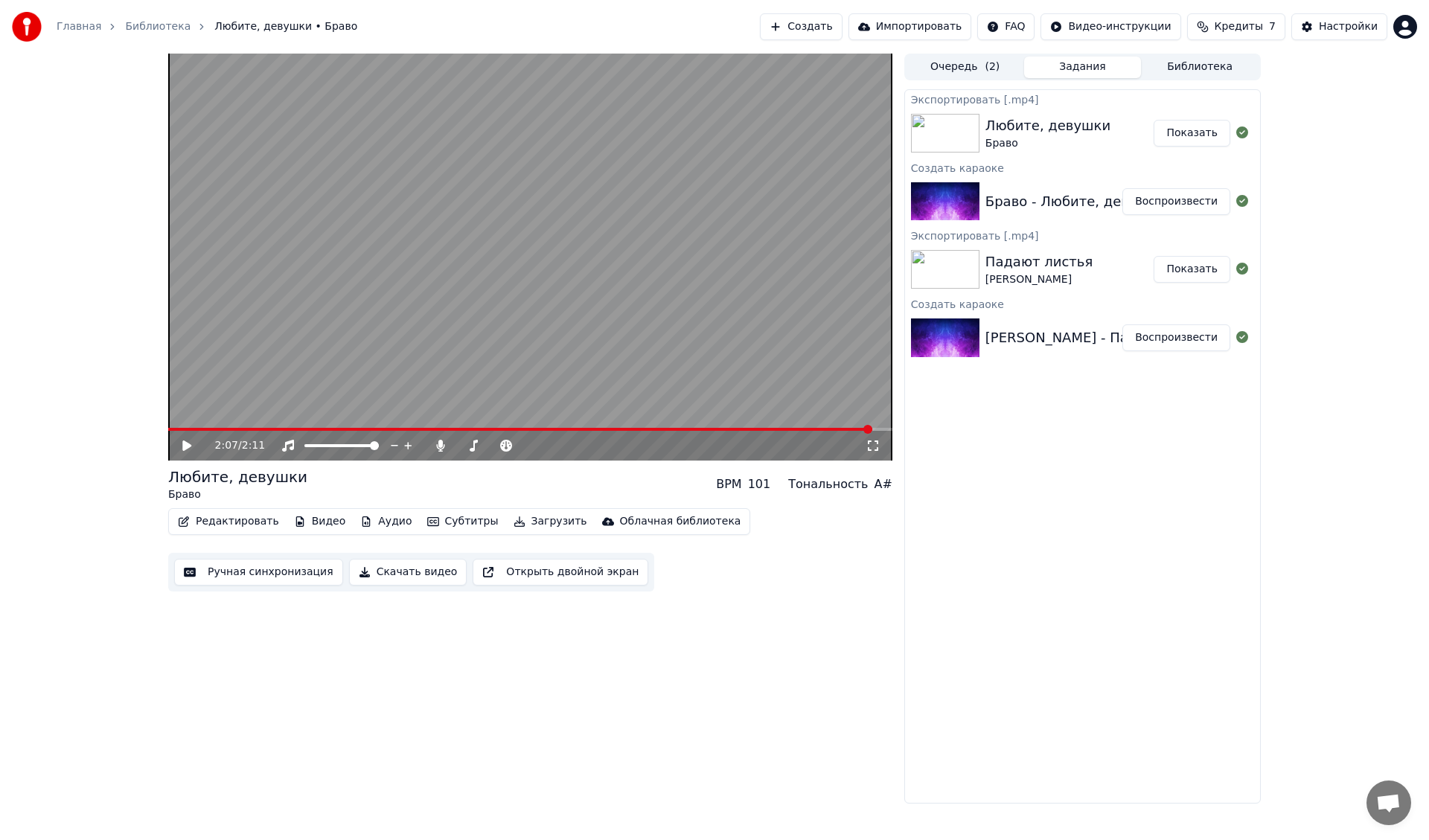
click at [1040, 589] on div "Экспортировать [.mp4] Любите, девушки Браво Показать Создать караоке Браво - Лю…" at bounding box center [1082, 446] width 357 height 715
